Goal: Task Accomplishment & Management: Manage account settings

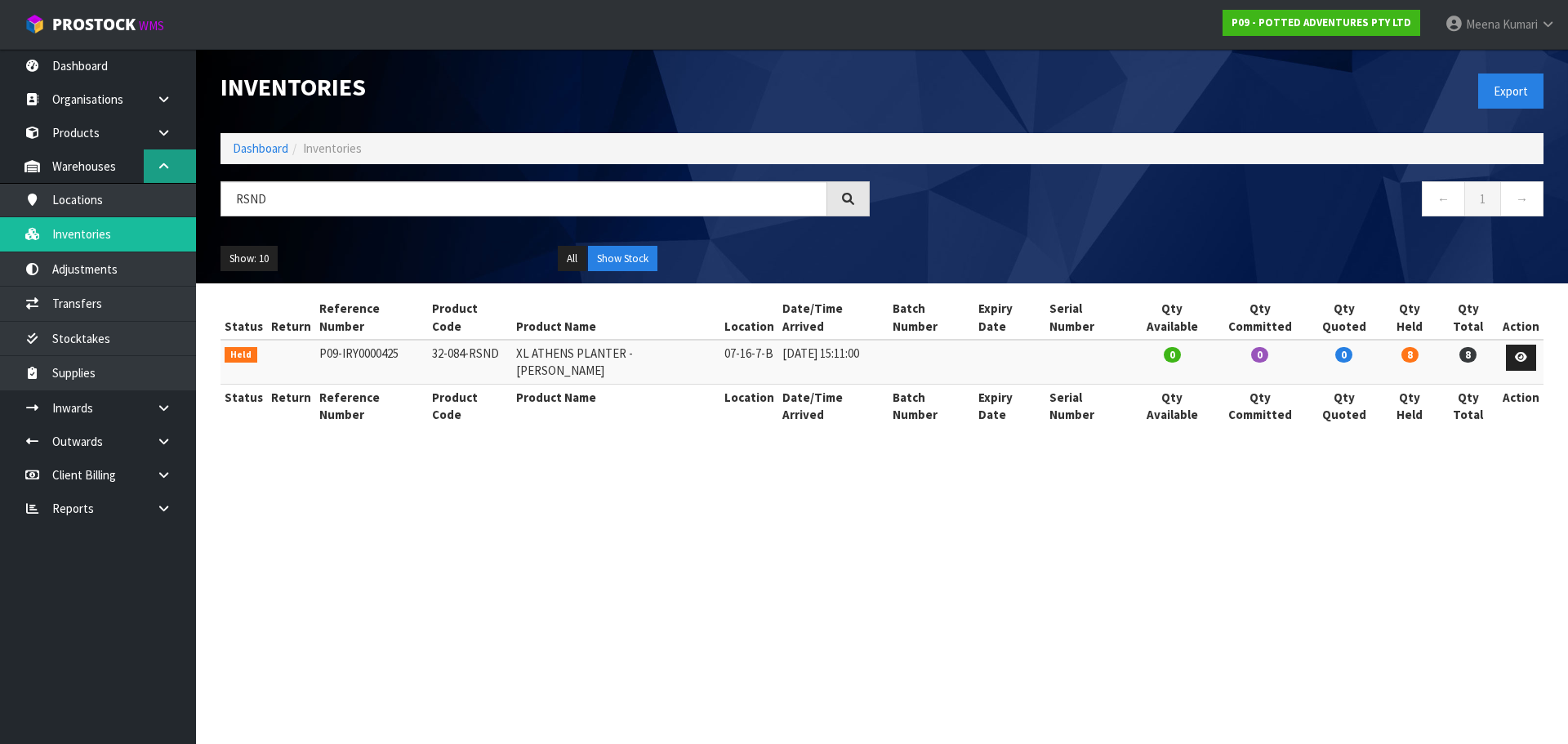
click at [168, 160] on icon at bounding box center [163, 165] width 16 height 12
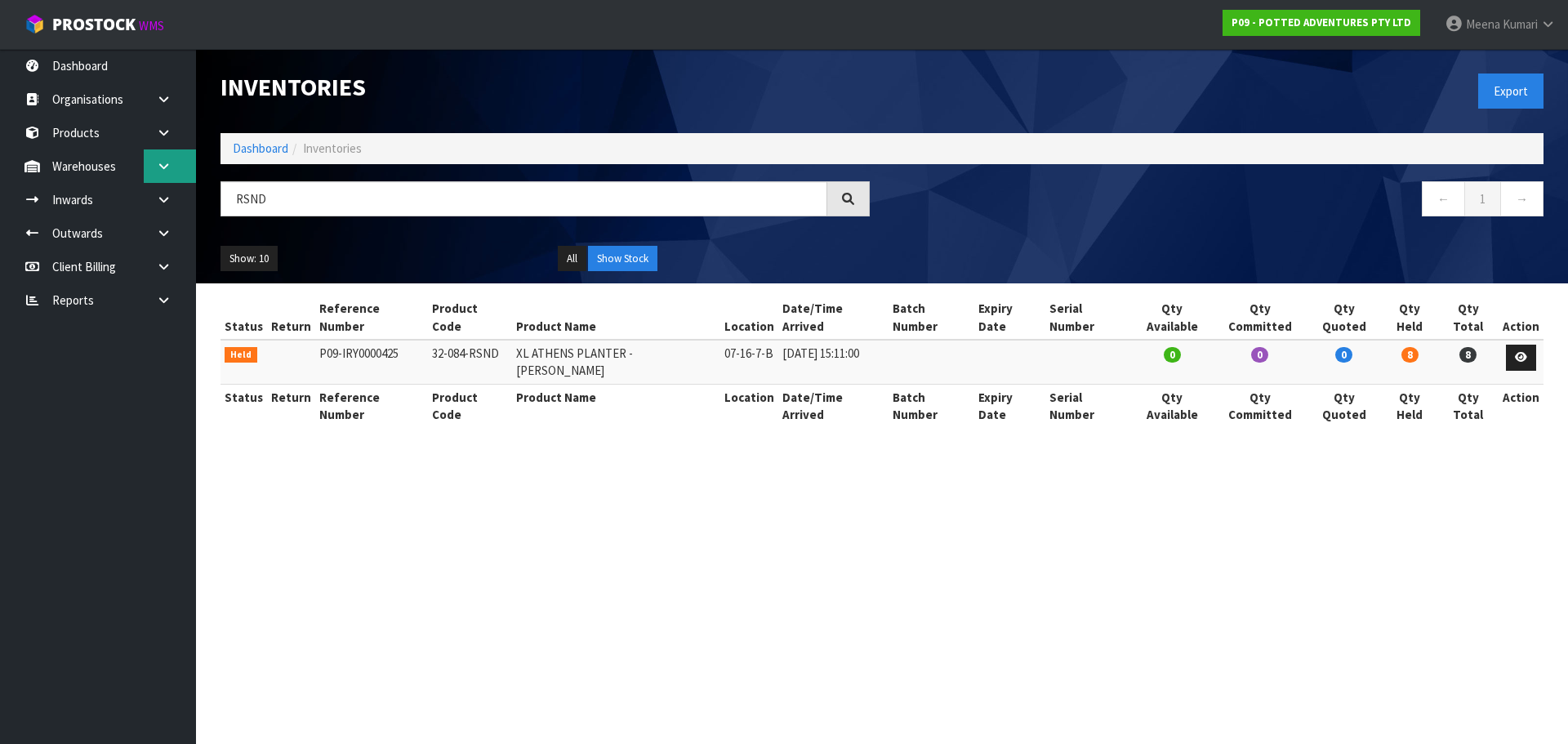
click at [164, 172] on icon at bounding box center [163, 165] width 16 height 12
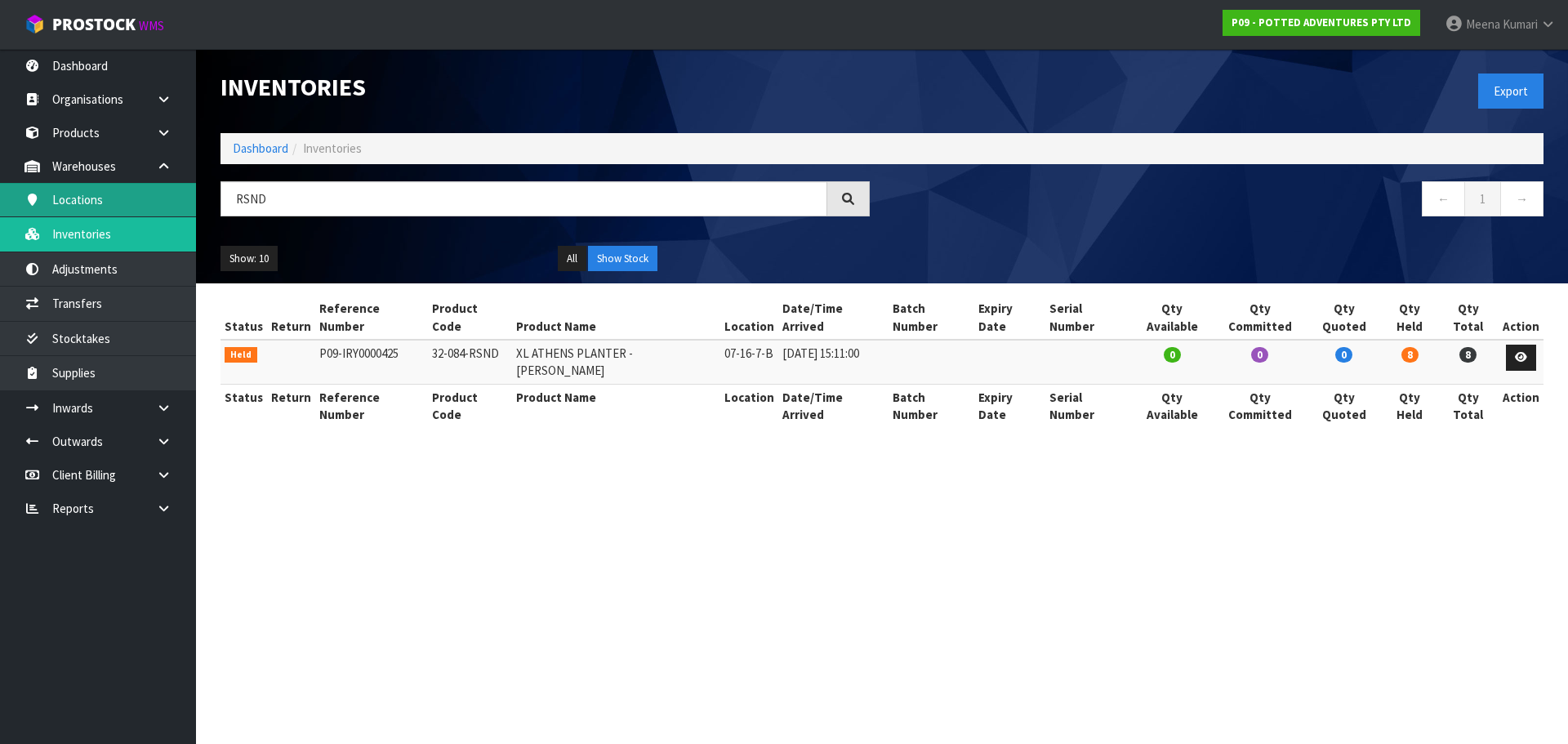
click at [132, 201] on link "Locations" at bounding box center [98, 200] width 196 height 33
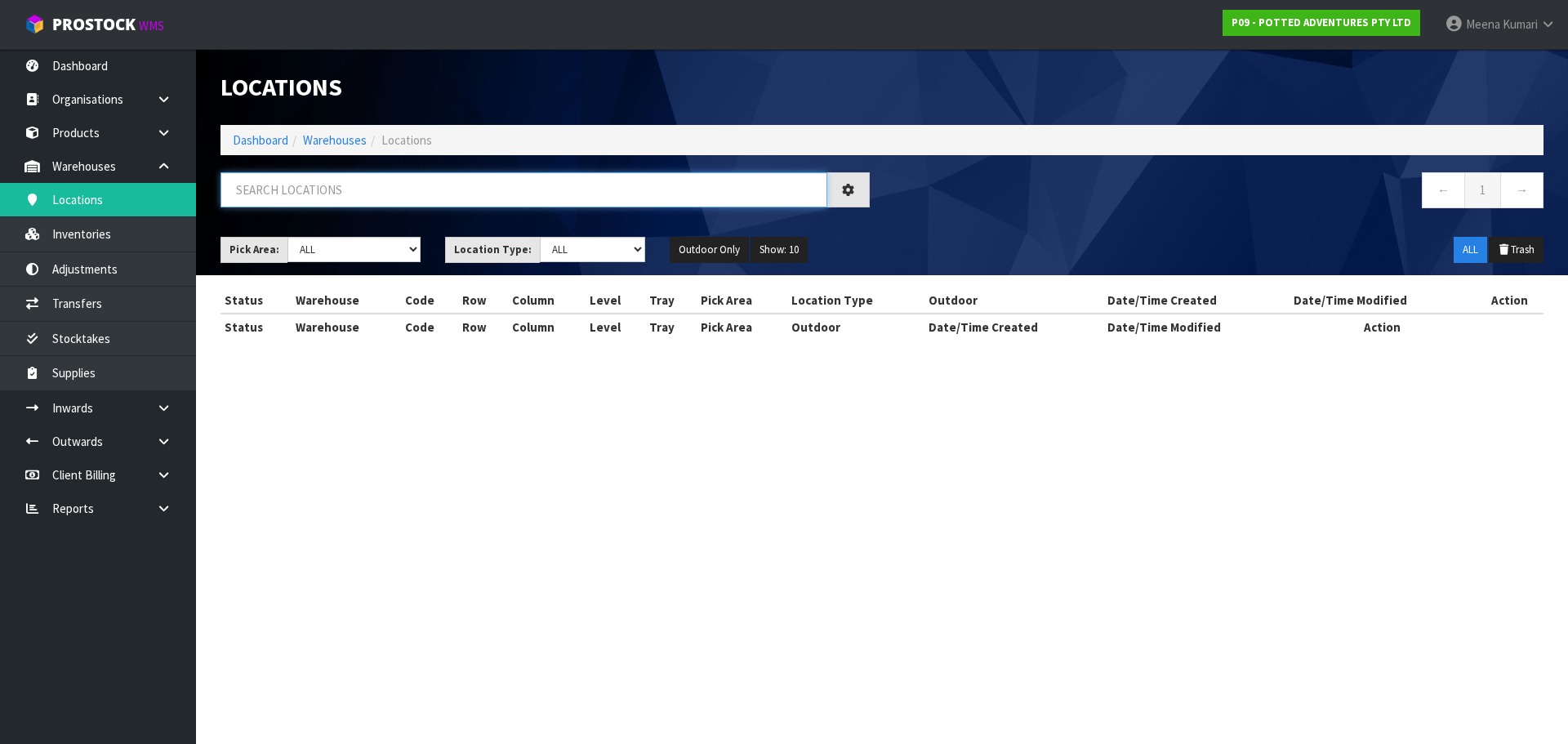
click at [370, 194] on input "text" at bounding box center [523, 189] width 607 height 35
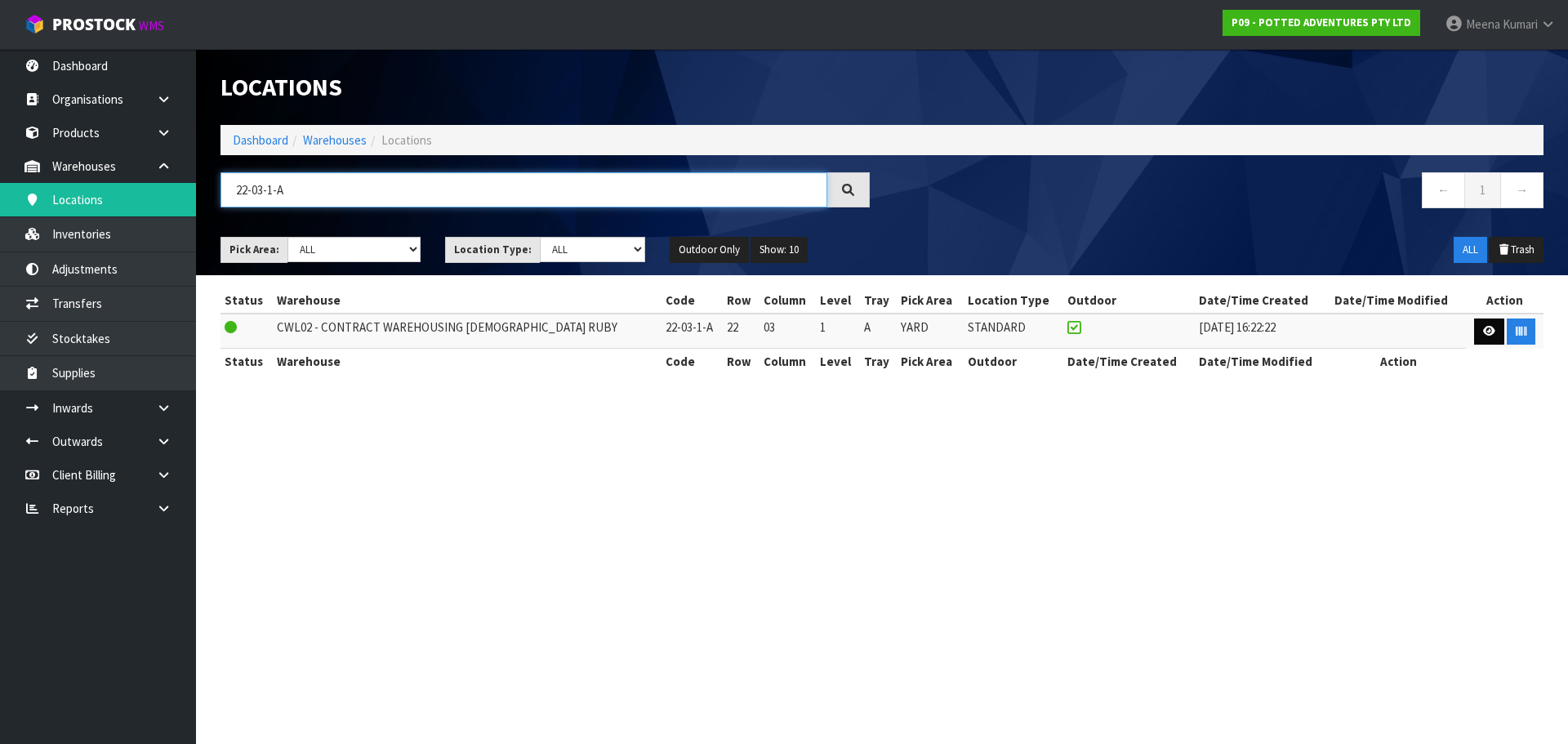
type input "22-03-1-A"
click at [1489, 330] on icon at bounding box center [1488, 331] width 12 height 10
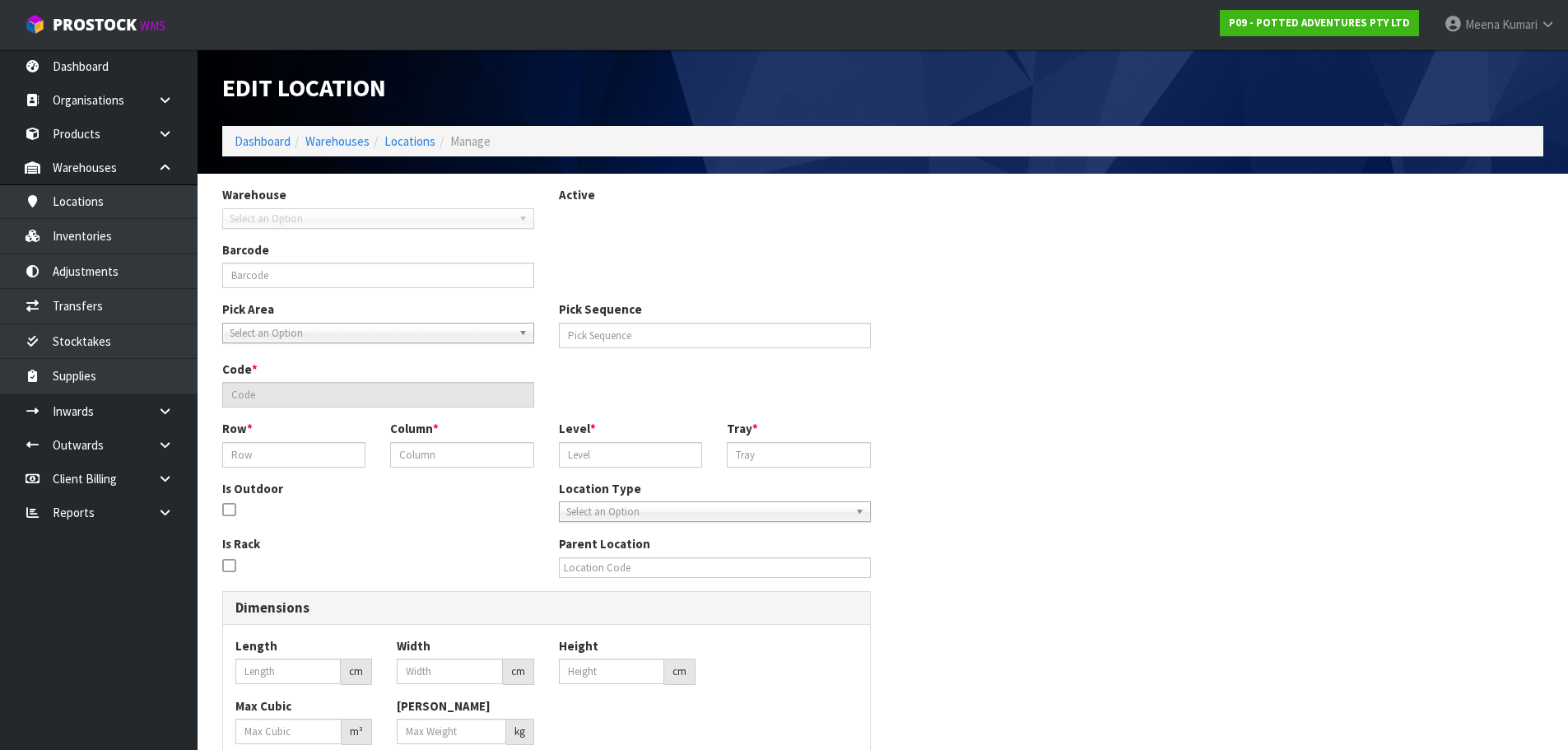
type input "22-03-1-A"
type input "36677"
type input "22-03-1-A"
type input "22"
type input "03"
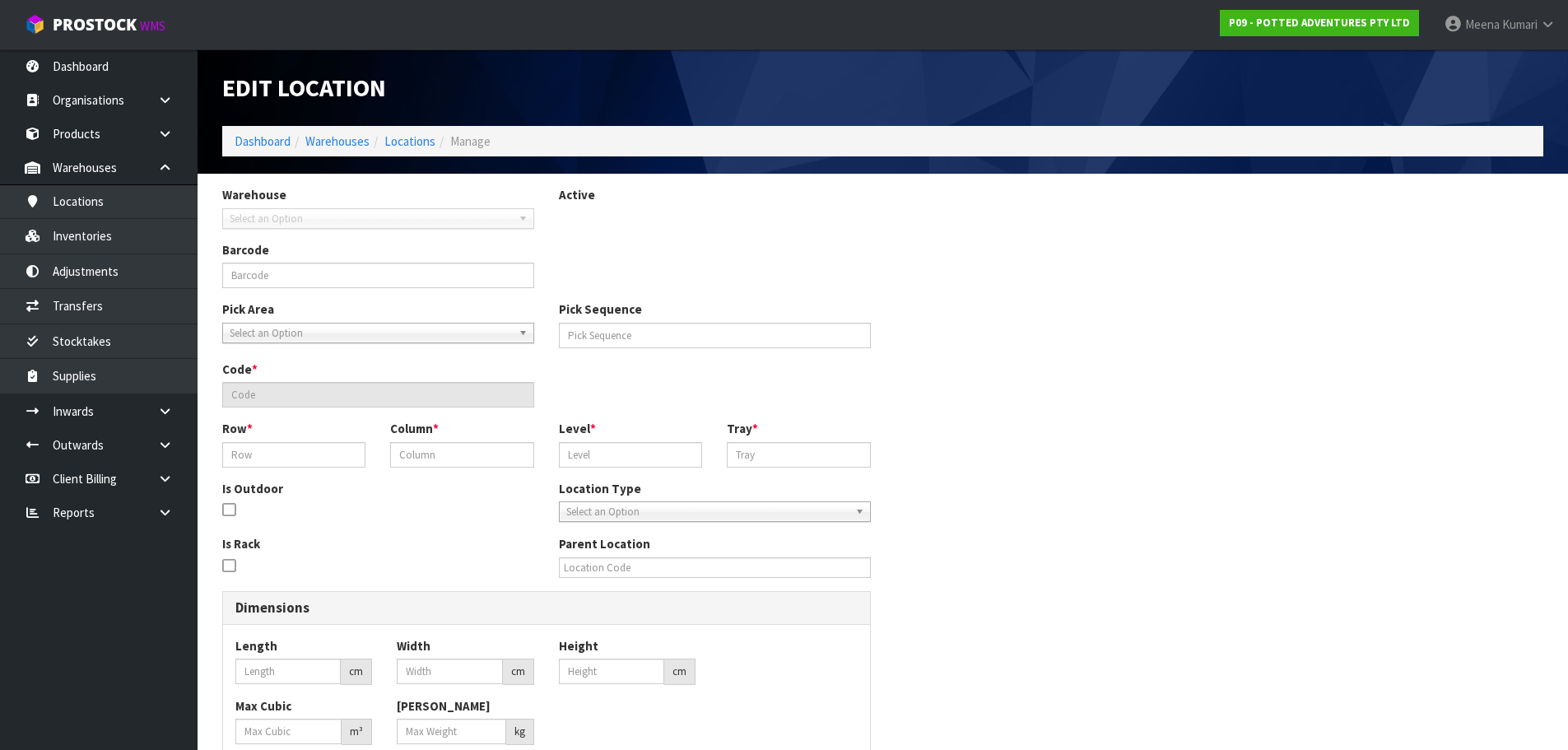
type input "1"
type input "A"
type input "0"
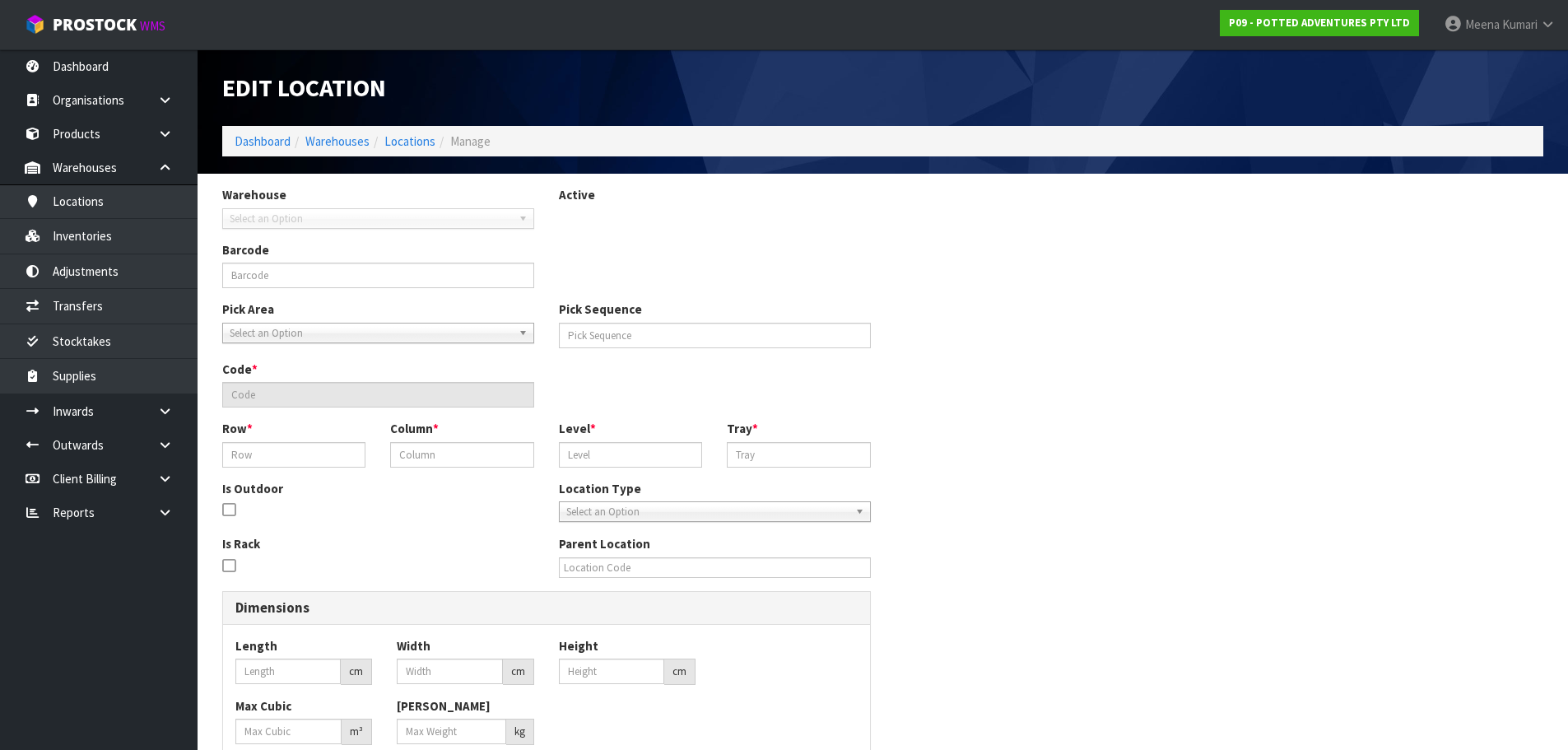
type input "0"
